Goal: Task Accomplishment & Management: Manage account settings

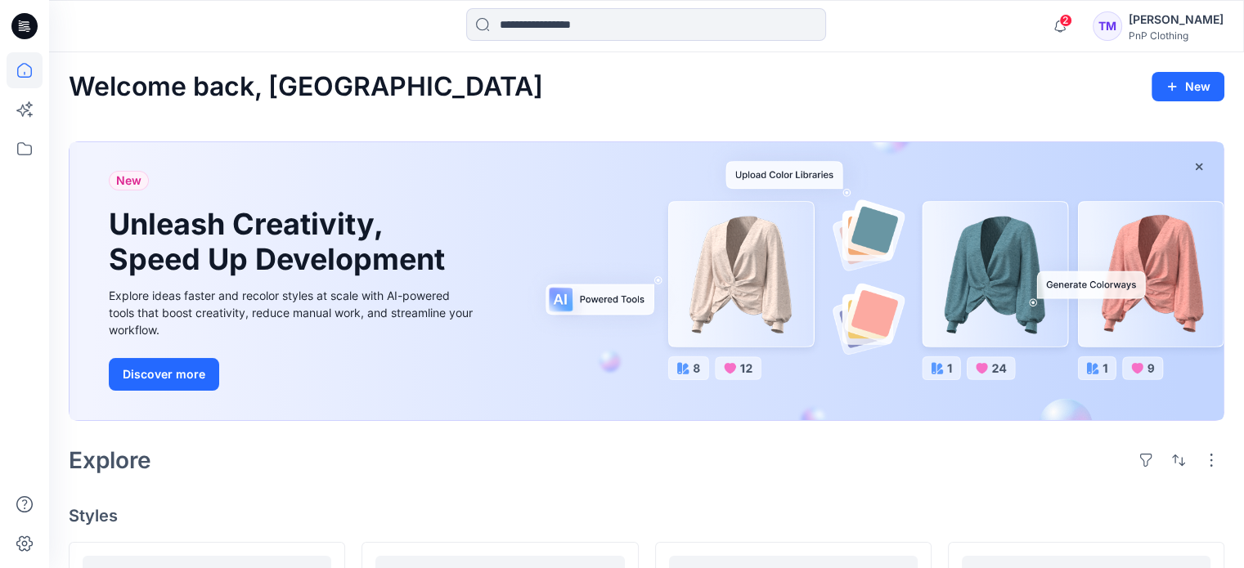
click at [1161, 29] on div "PnP Clothing" at bounding box center [1175, 35] width 95 height 12
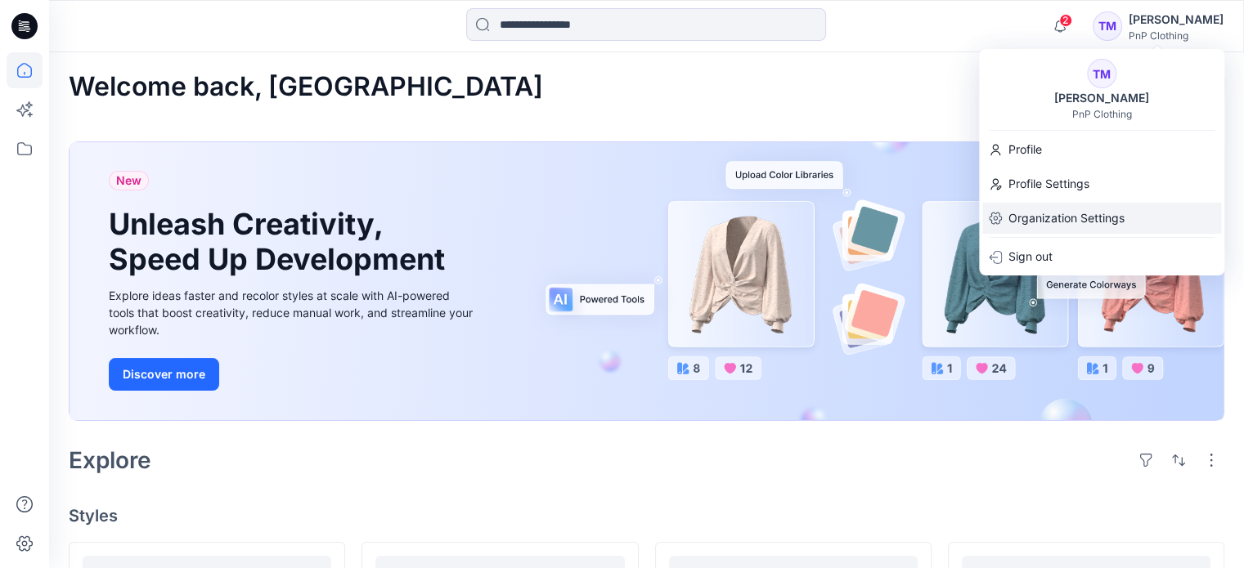
click at [1040, 222] on p "Organization Settings" at bounding box center [1066, 218] width 116 height 31
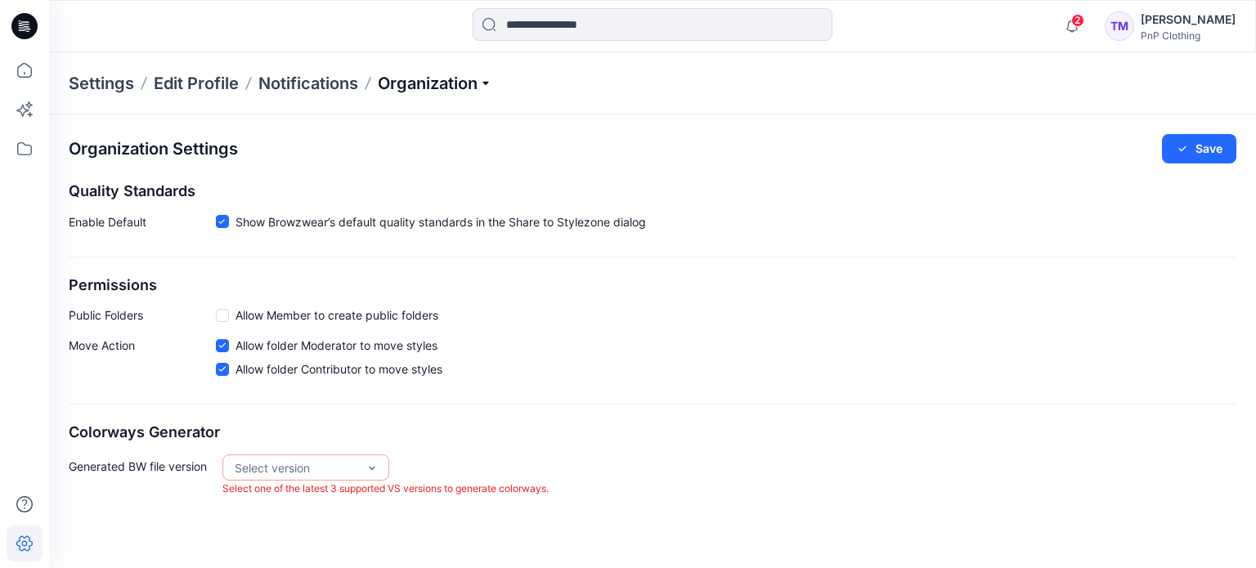
click at [486, 83] on p "Organization" at bounding box center [435, 83] width 114 height 23
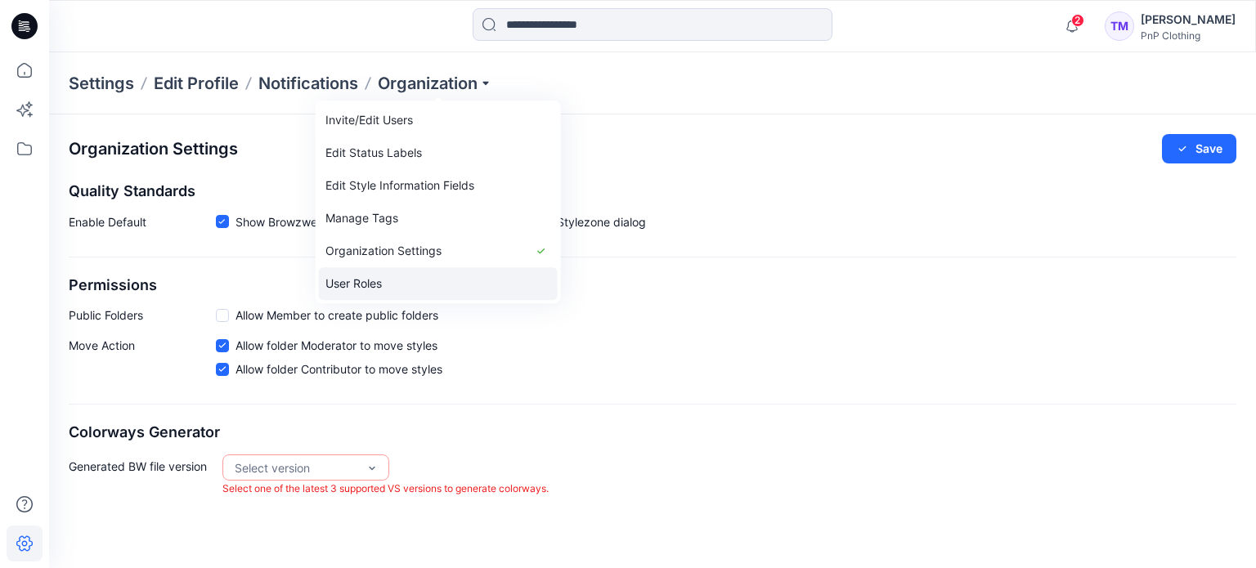
click at [382, 289] on link "User Roles" at bounding box center [438, 283] width 239 height 33
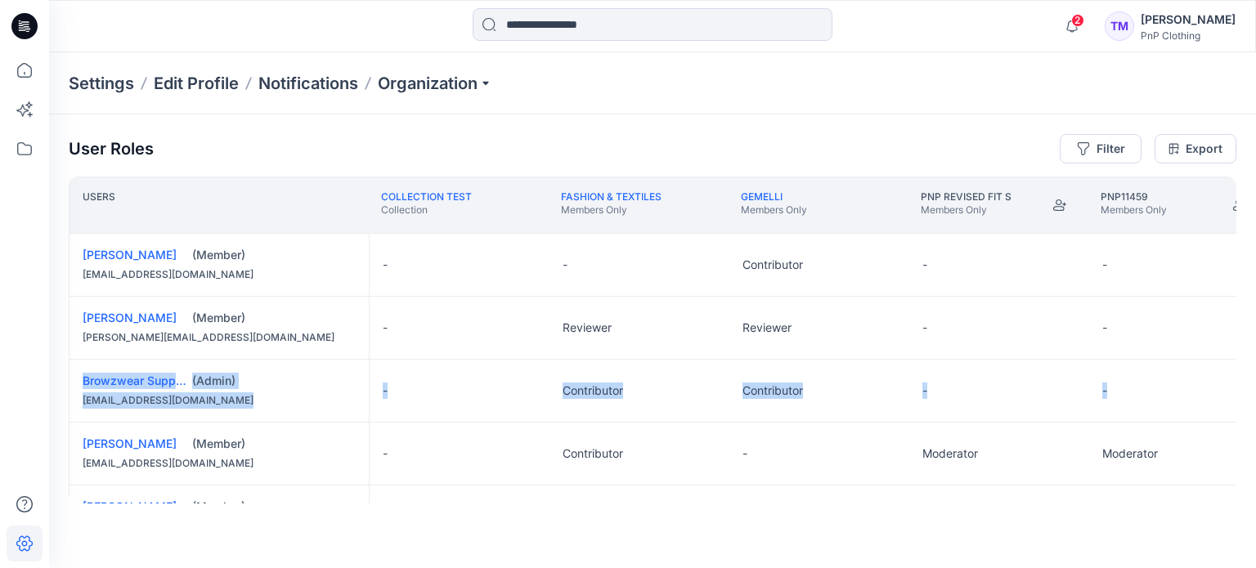
drag, startPoint x: 1237, startPoint y: 352, endPoint x: 1236, endPoint y: 399, distance: 46.6
click at [1236, 399] on div "User Roles Filter Export Users Collection Test Collection Fashion & Textiles Me…" at bounding box center [652, 318] width 1207 height 409
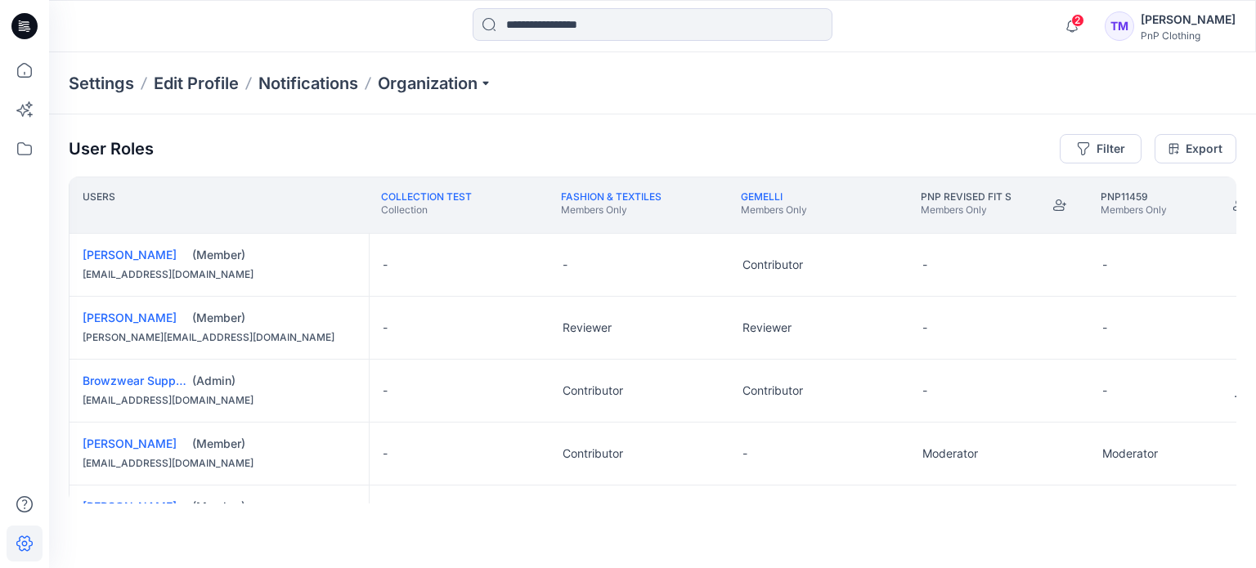
click at [1232, 372] on div "-" at bounding box center [1179, 391] width 180 height 62
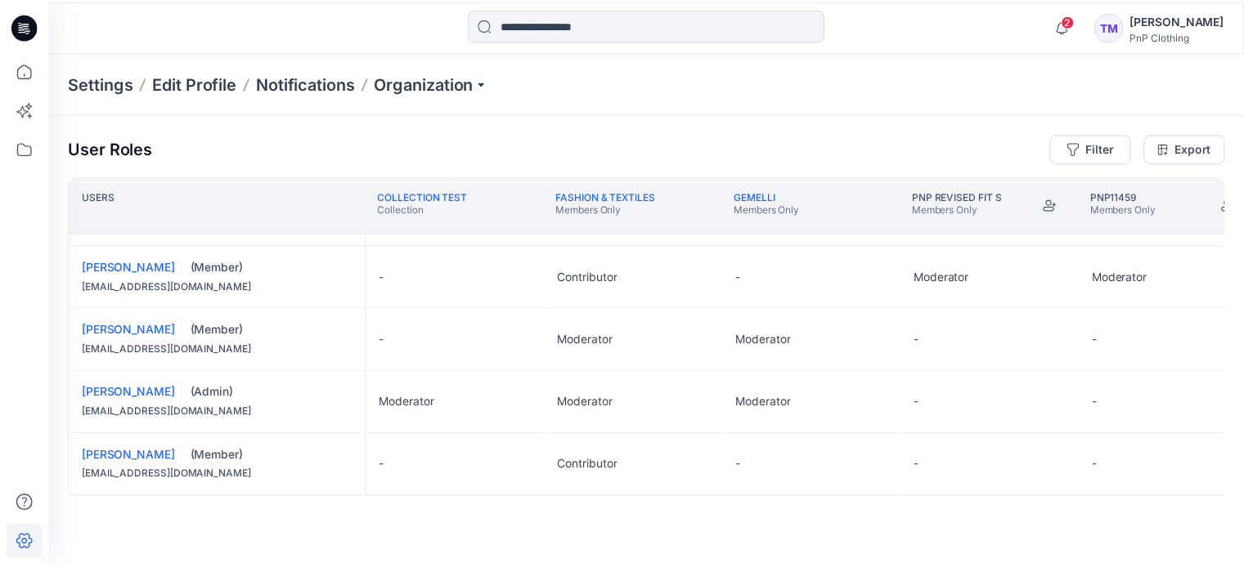
scroll to position [192, 0]
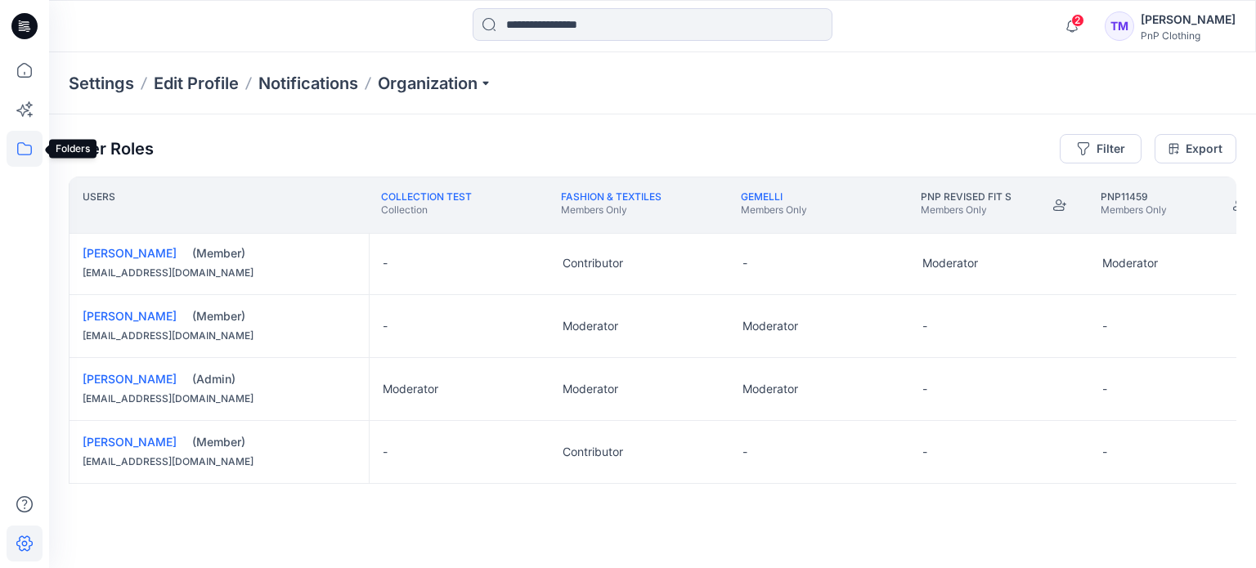
click at [32, 159] on icon at bounding box center [25, 149] width 36 height 36
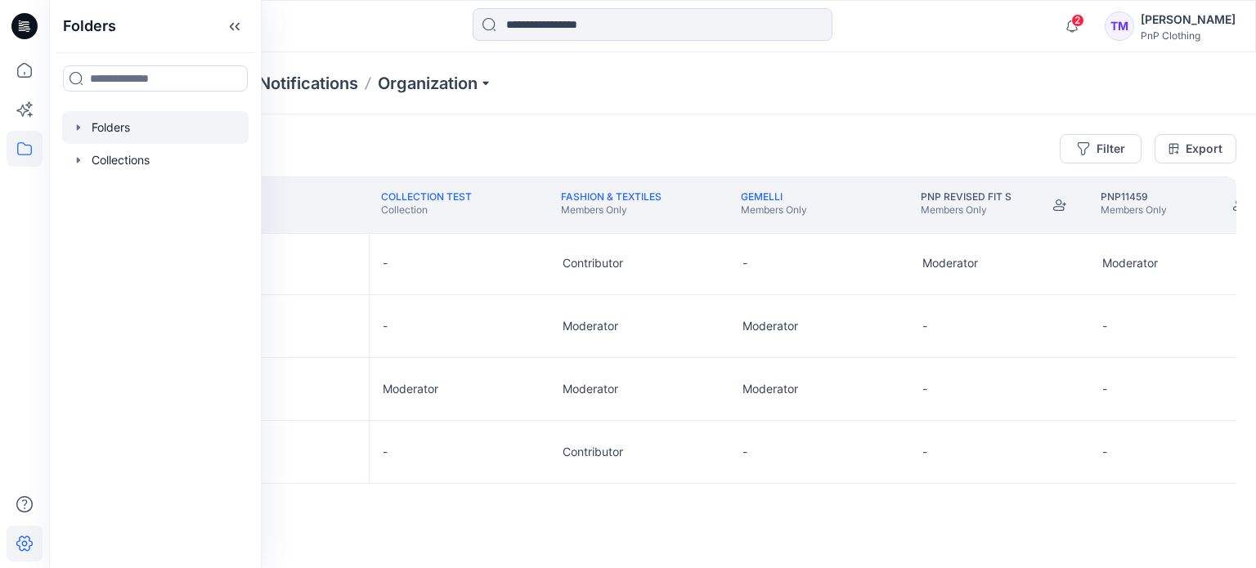
click at [115, 128] on div at bounding box center [155, 127] width 186 height 33
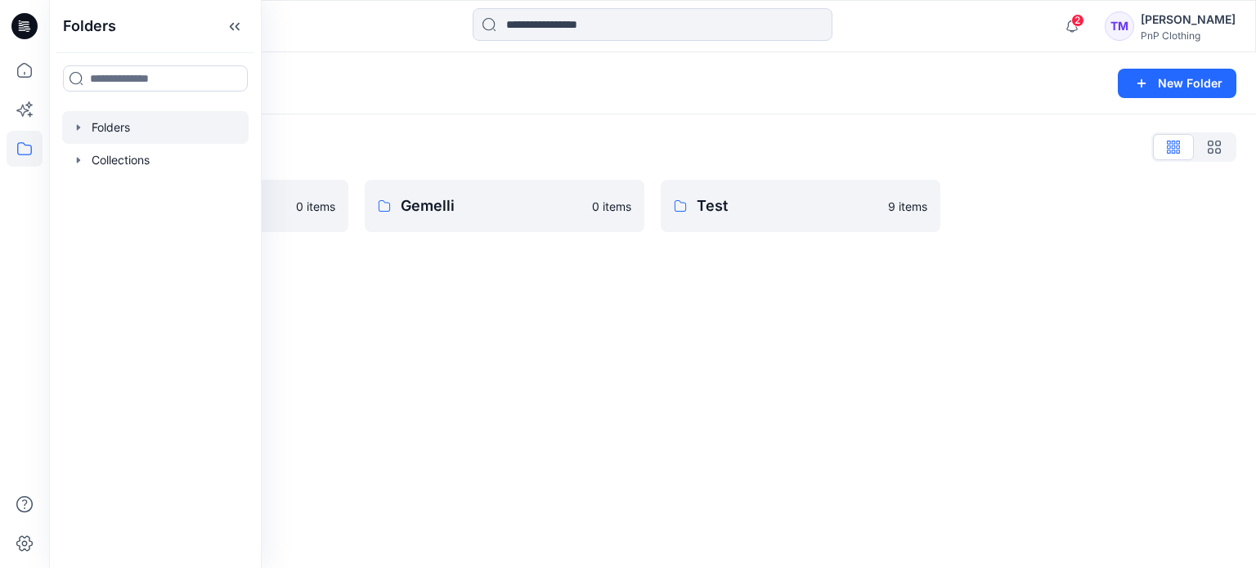
click at [407, 290] on div "Folders New Folder Folders List Fashion & Textiles 0 items Gemelli 0 items Test…" at bounding box center [652, 310] width 1207 height 516
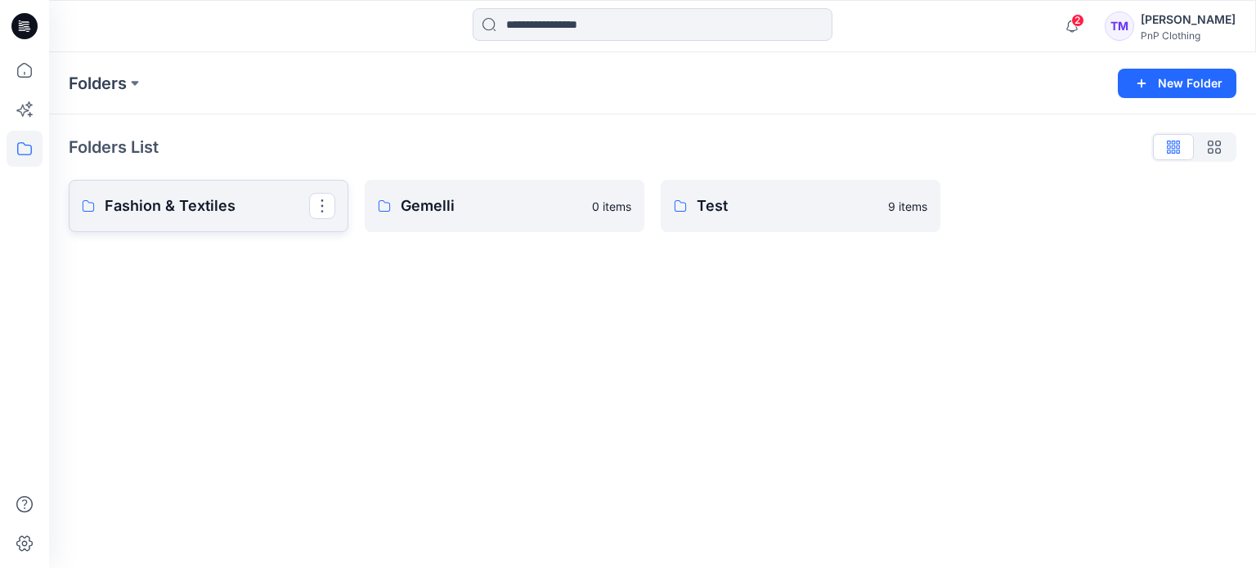
click at [218, 211] on p "Fashion & Textiles" at bounding box center [207, 206] width 204 height 23
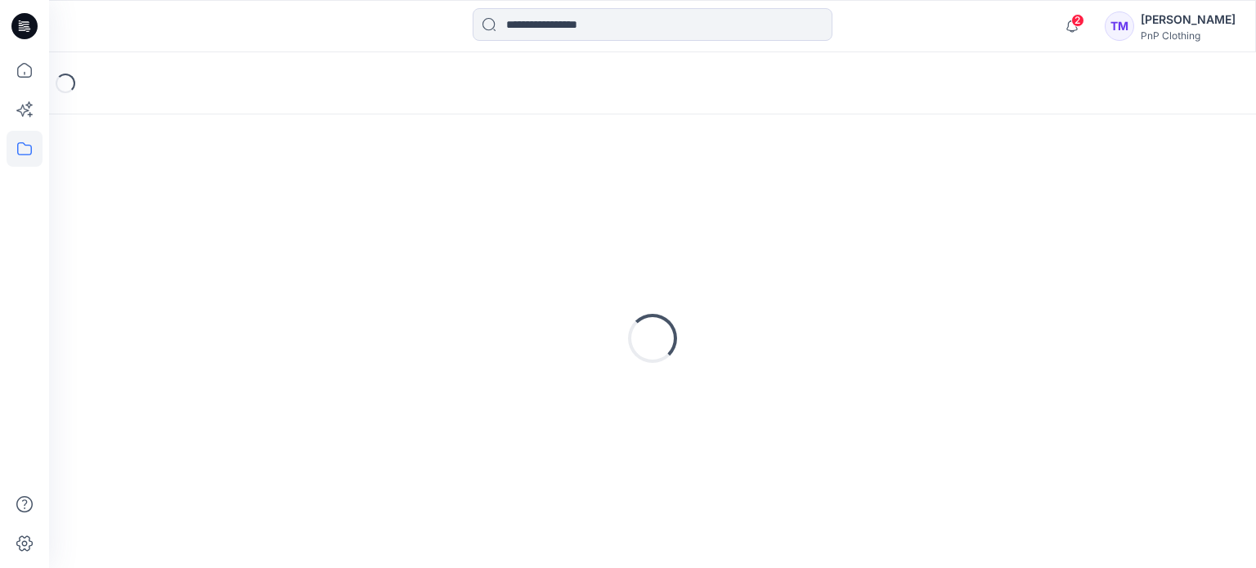
click at [218, 211] on div "Loading..." at bounding box center [653, 338] width 1168 height 409
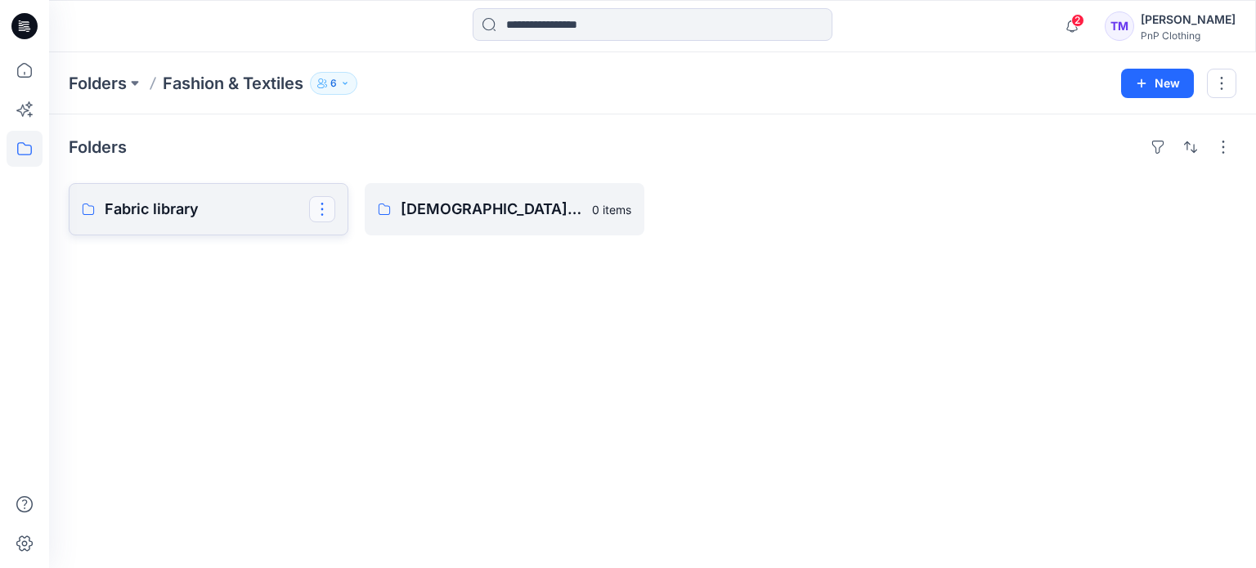
click at [325, 212] on button "button" at bounding box center [322, 209] width 26 height 26
click at [194, 296] on div "Folders Fabric library Edit Duplicate to... Delete Folder [DEMOGRAPHIC_DATA] Ou…" at bounding box center [652, 341] width 1207 height 454
click at [251, 204] on p "Fabric library" at bounding box center [207, 209] width 204 height 23
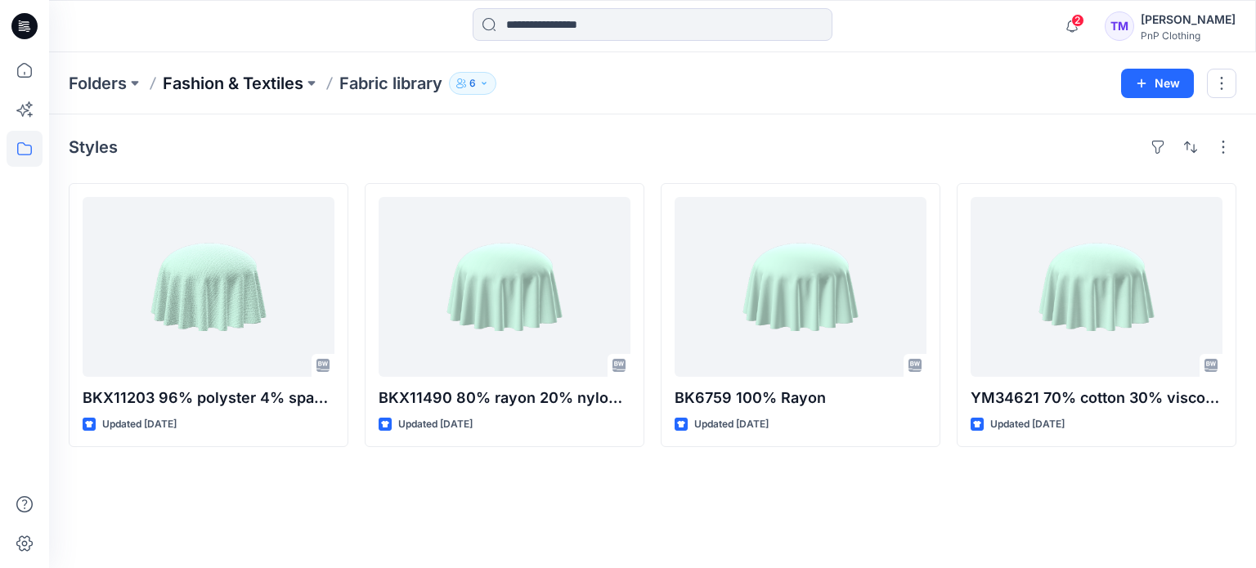
click at [286, 84] on p "Fashion & Textiles" at bounding box center [233, 83] width 141 height 23
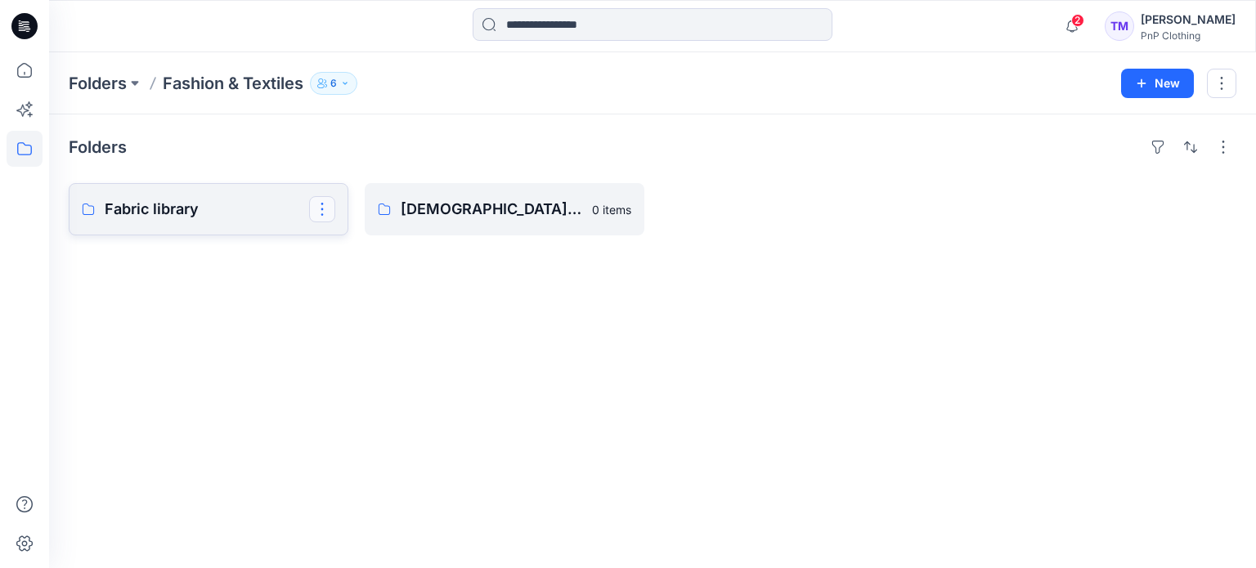
click at [323, 208] on button "button" at bounding box center [322, 209] width 26 height 26
click at [360, 322] on p "[PERSON_NAME]" at bounding box center [389, 314] width 92 height 17
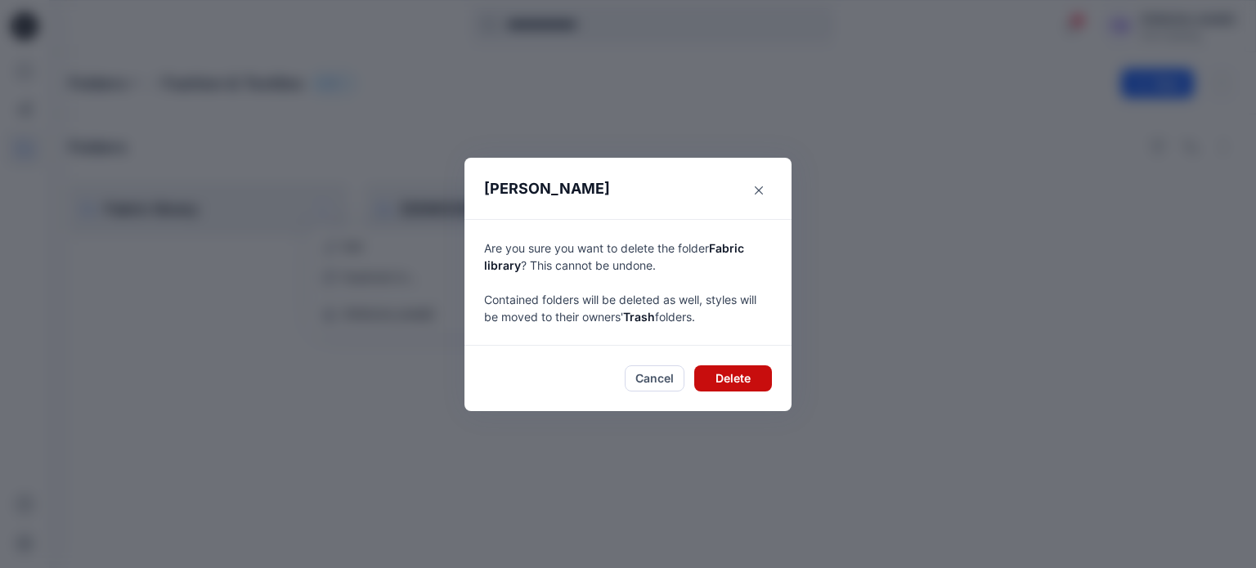
click at [720, 384] on button "Delete" at bounding box center [733, 379] width 78 height 26
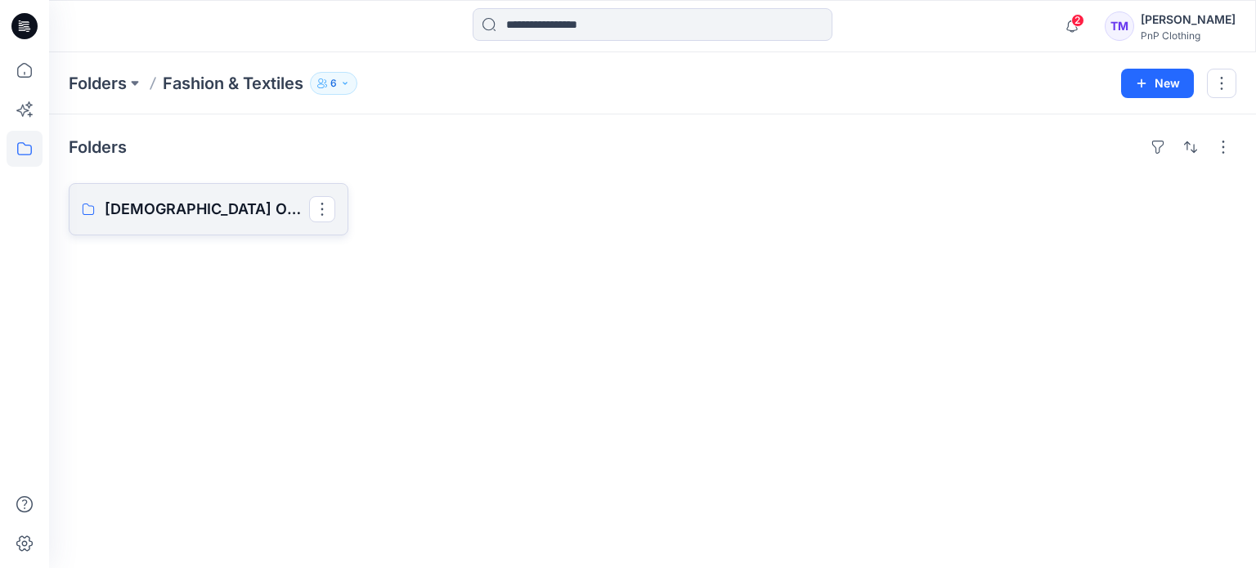
click at [174, 215] on p "[DEMOGRAPHIC_DATA] Outerwear" at bounding box center [207, 209] width 204 height 23
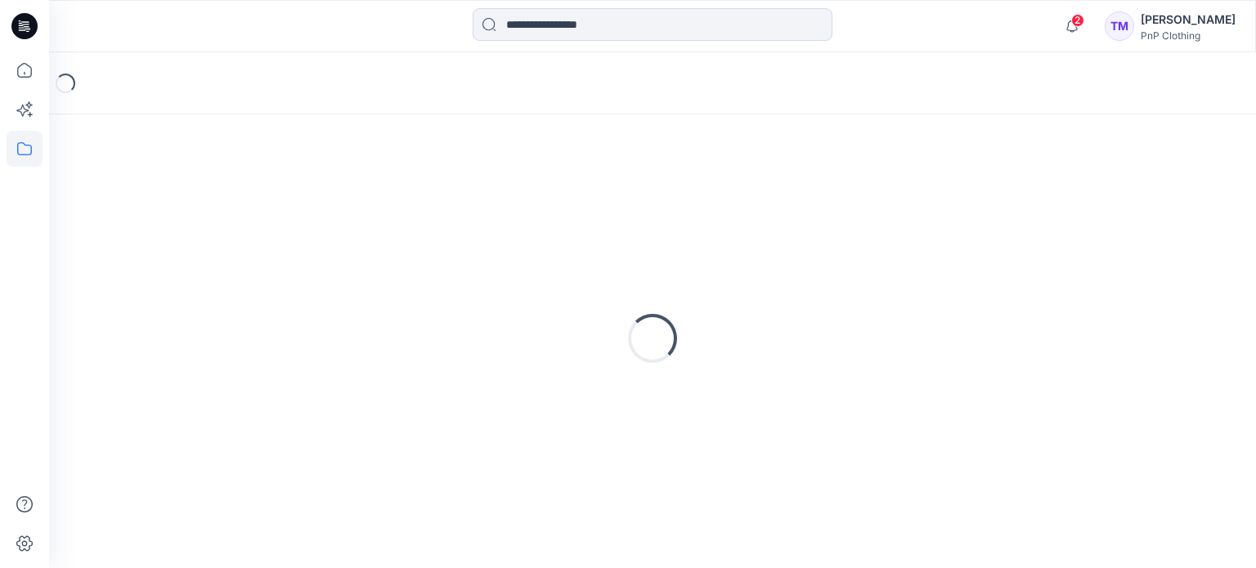
click at [174, 215] on div "Loading..." at bounding box center [653, 338] width 1168 height 409
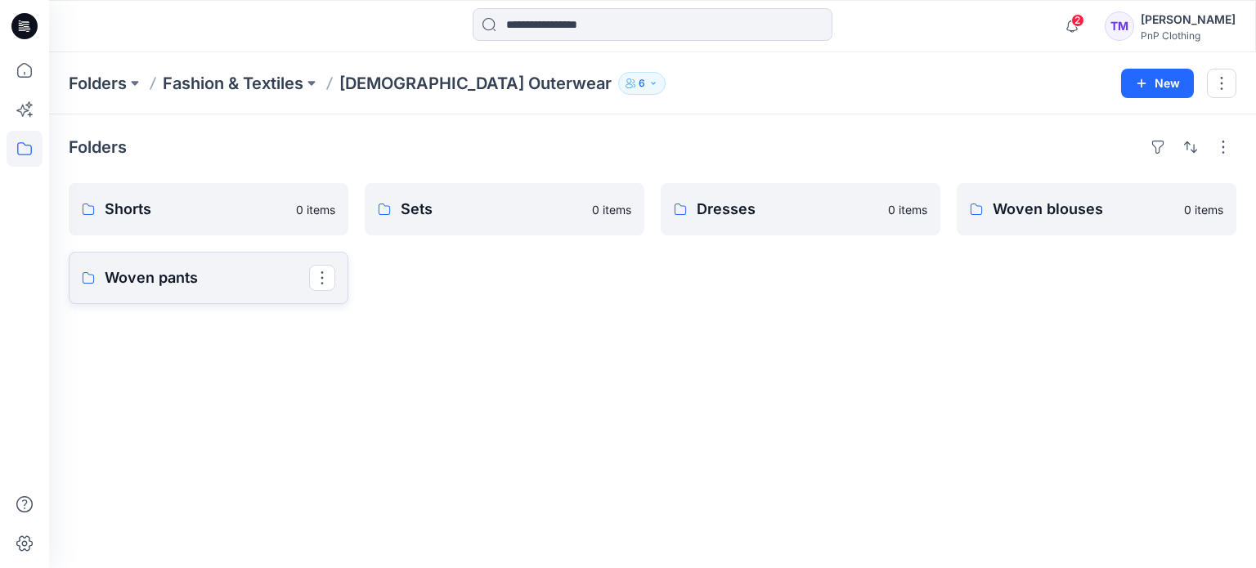
click at [239, 277] on p "Woven pants" at bounding box center [207, 278] width 204 height 23
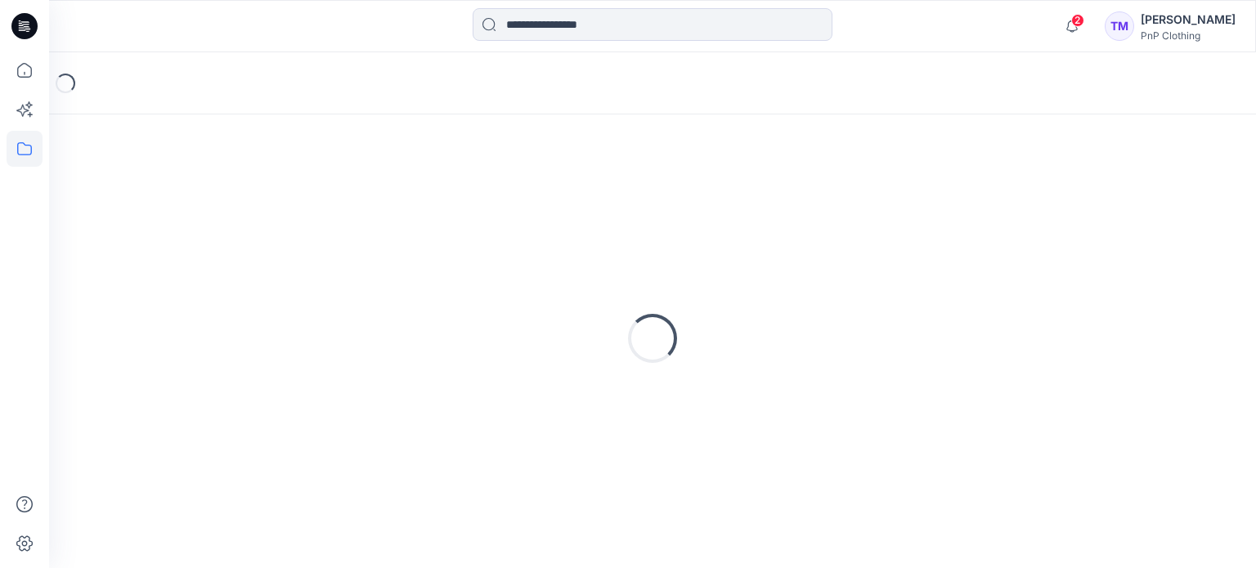
click at [239, 277] on div "Loading..." at bounding box center [653, 338] width 1168 height 409
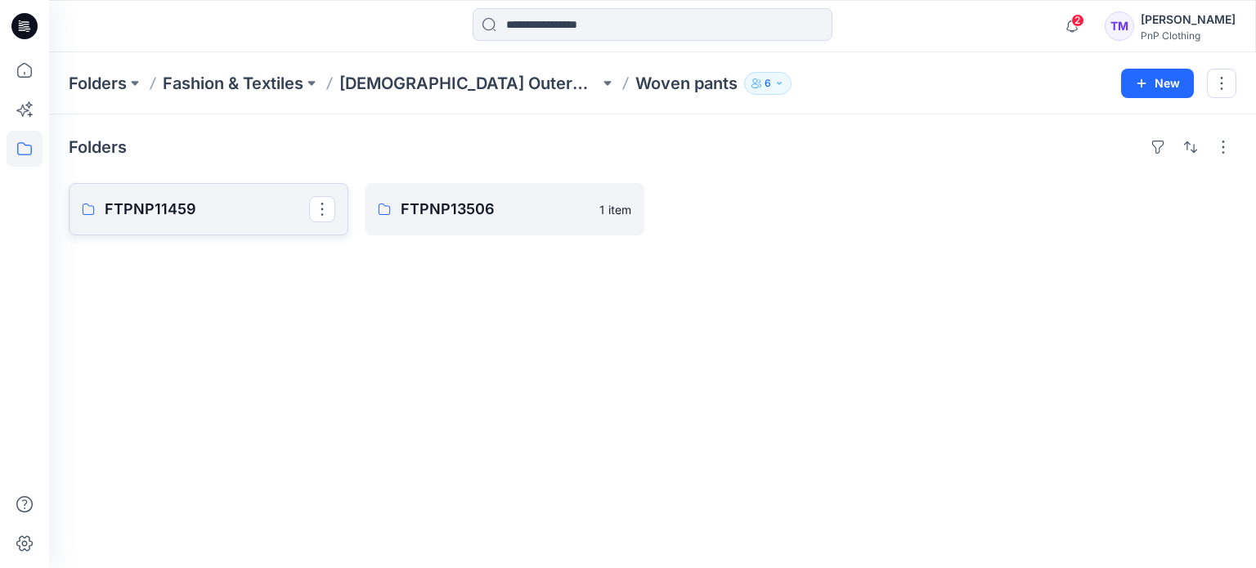
click at [177, 224] on link "FTPNP11459" at bounding box center [209, 209] width 280 height 52
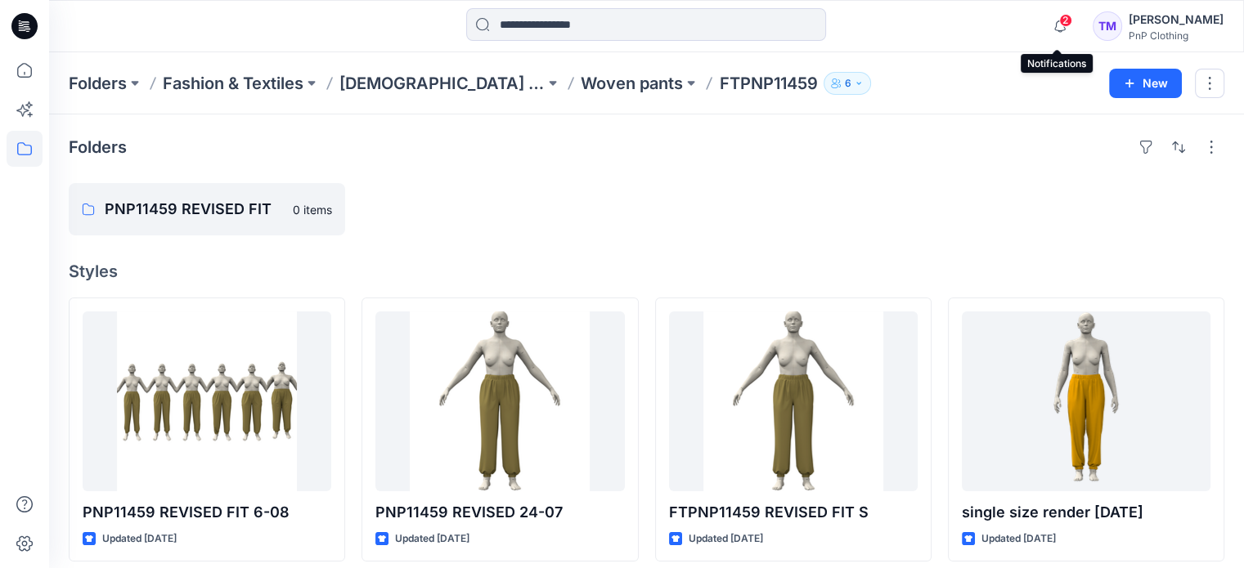
click at [1061, 25] on span "2" at bounding box center [1065, 20] width 13 height 13
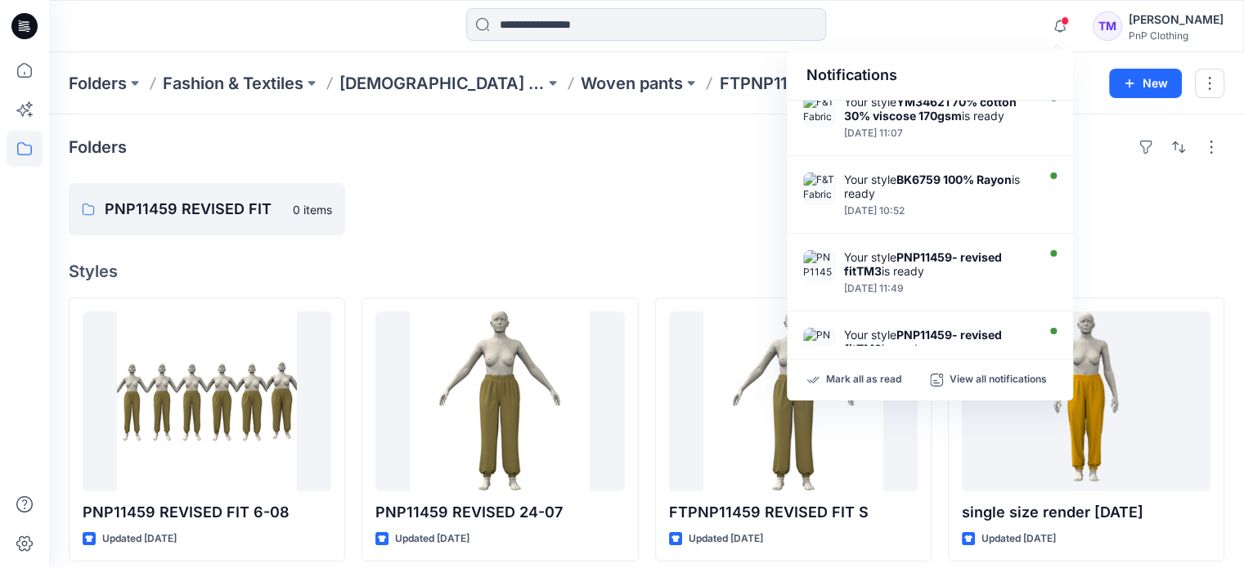
scroll to position [336, 0]
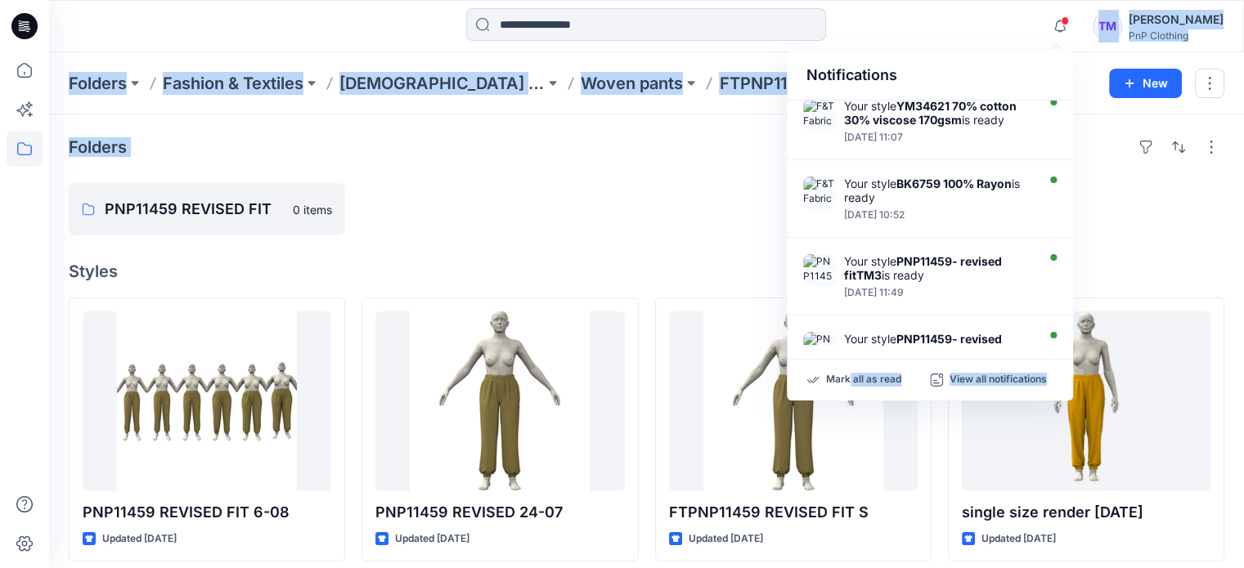
drag, startPoint x: 850, startPoint y: 379, endPoint x: 994, endPoint y: -99, distance: 499.0
